Goal: Task Accomplishment & Management: Complete application form

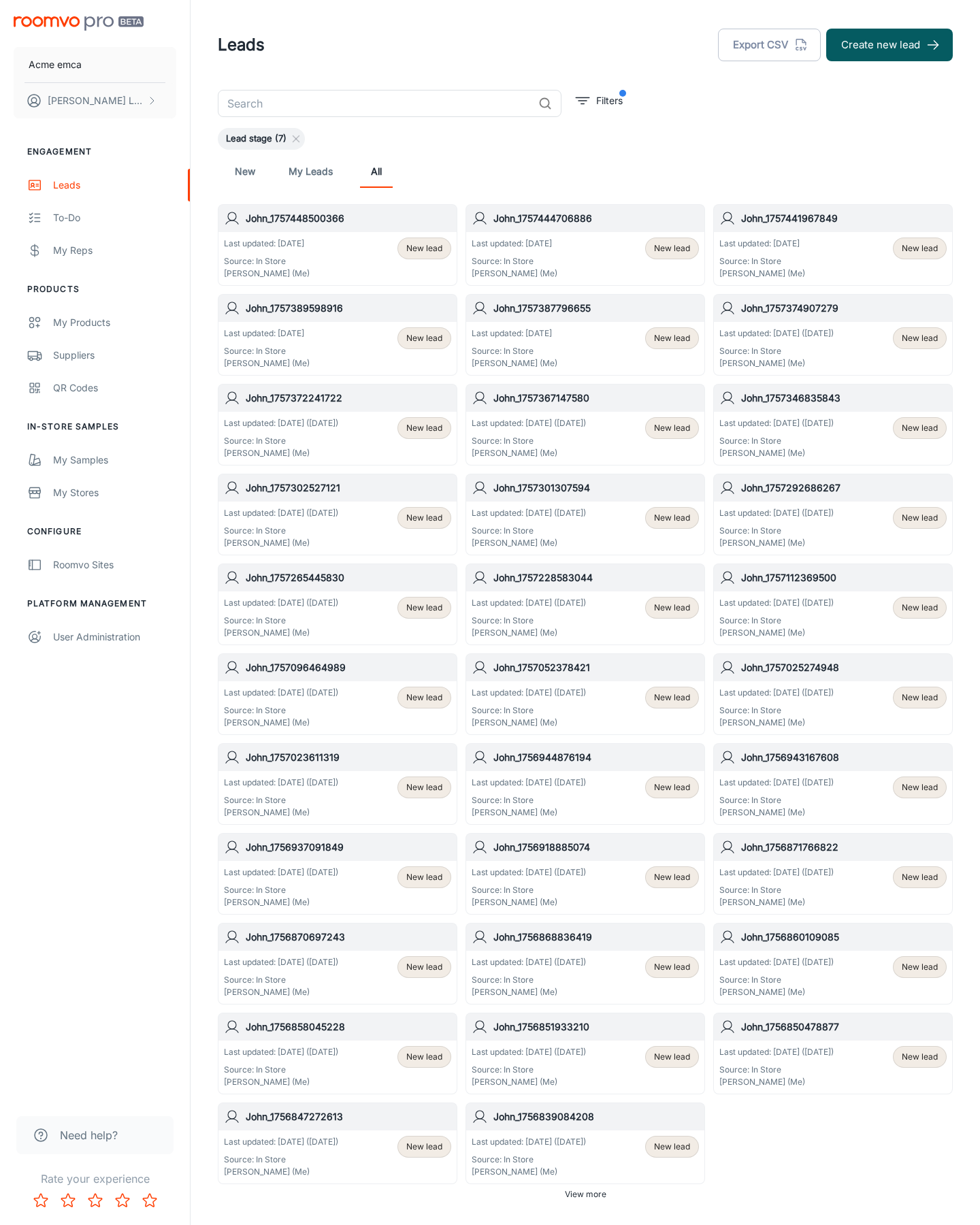
click at [889, 45] on button "Create new lead" at bounding box center [889, 44] width 127 height 32
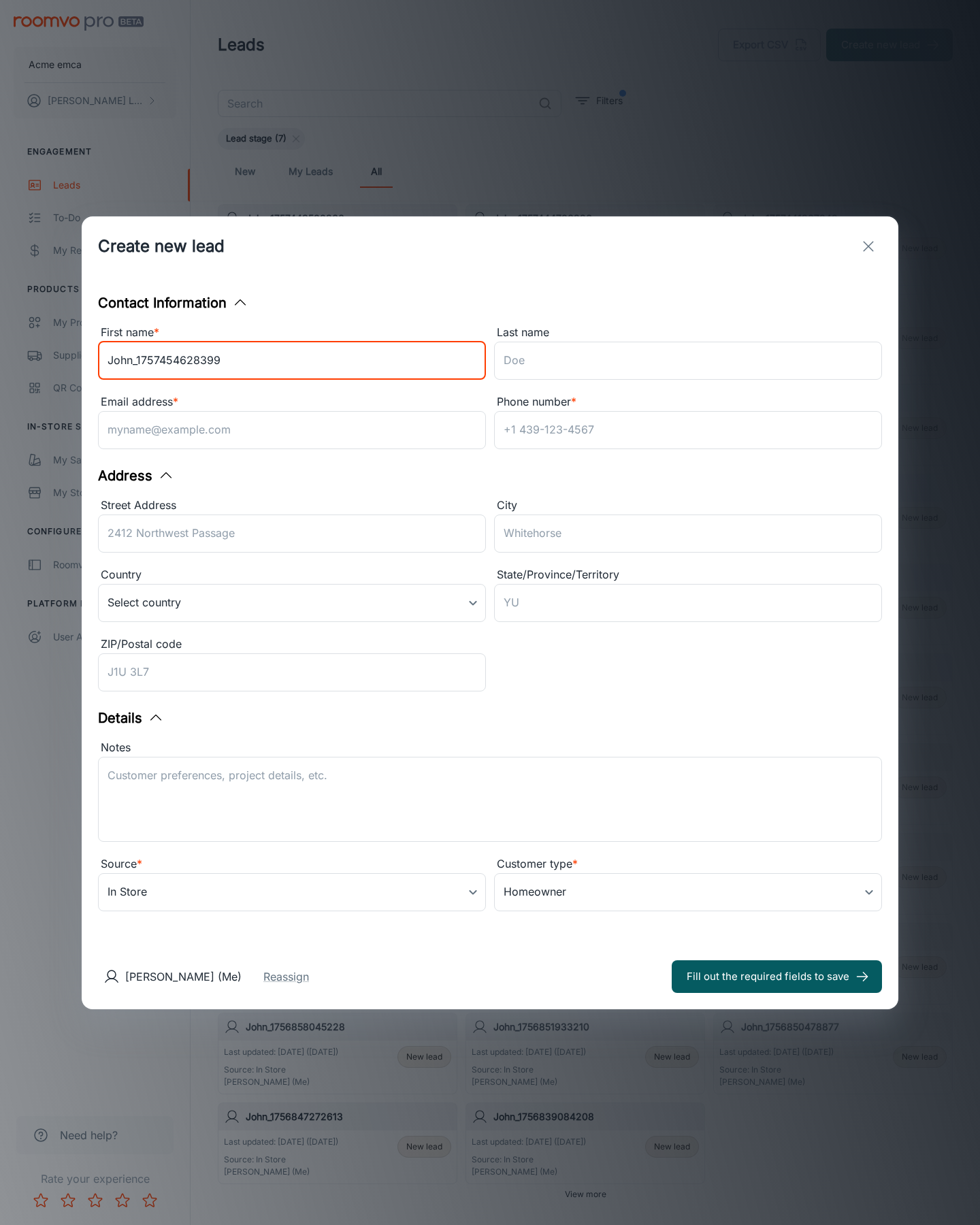
type input "John_1757454628399"
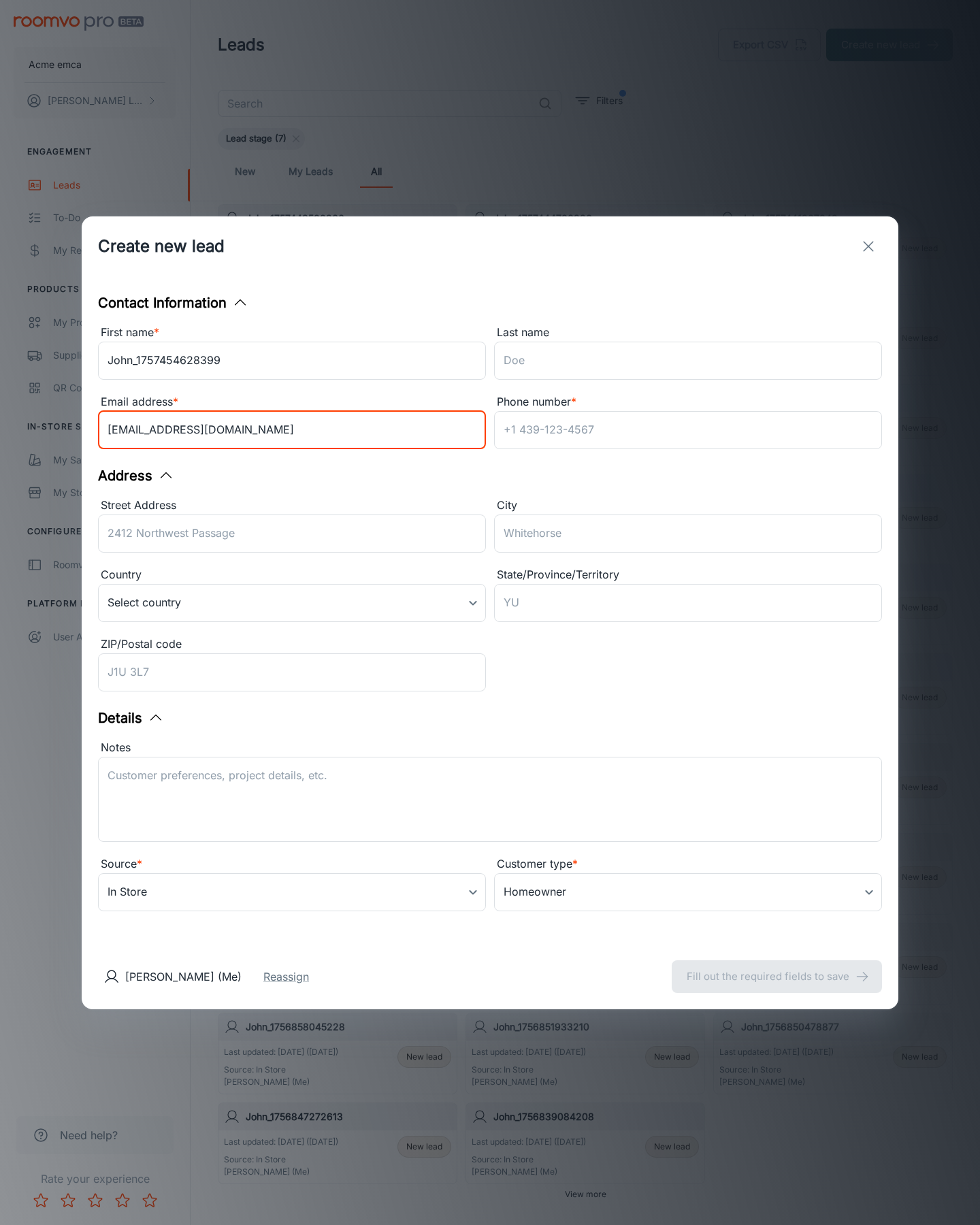
type input "[EMAIL_ADDRESS][DOMAIN_NAME]"
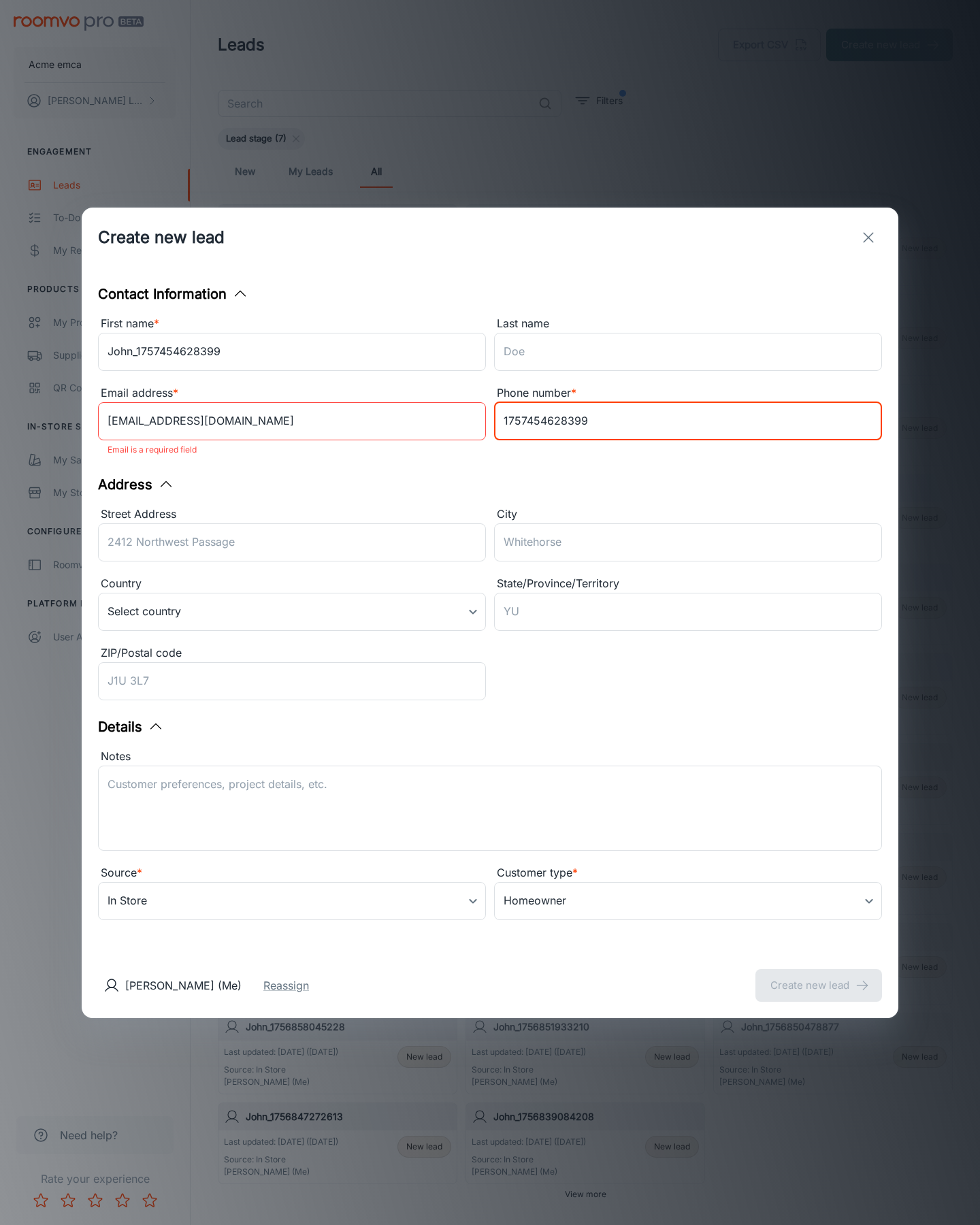
type input "1757454628399"
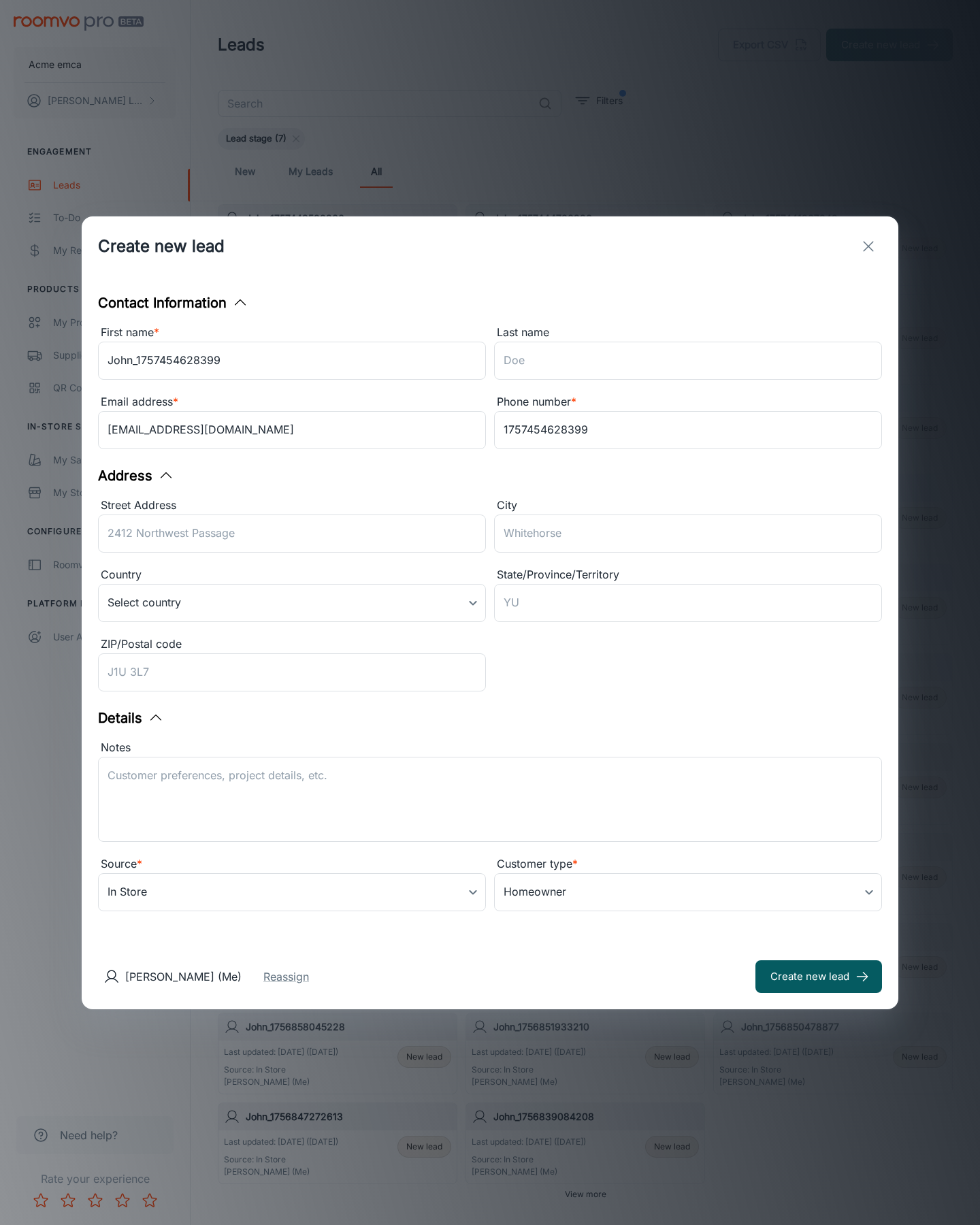
click at [819, 976] on button "Create new lead" at bounding box center [818, 976] width 127 height 32
